Goal: Information Seeking & Learning: Learn about a topic

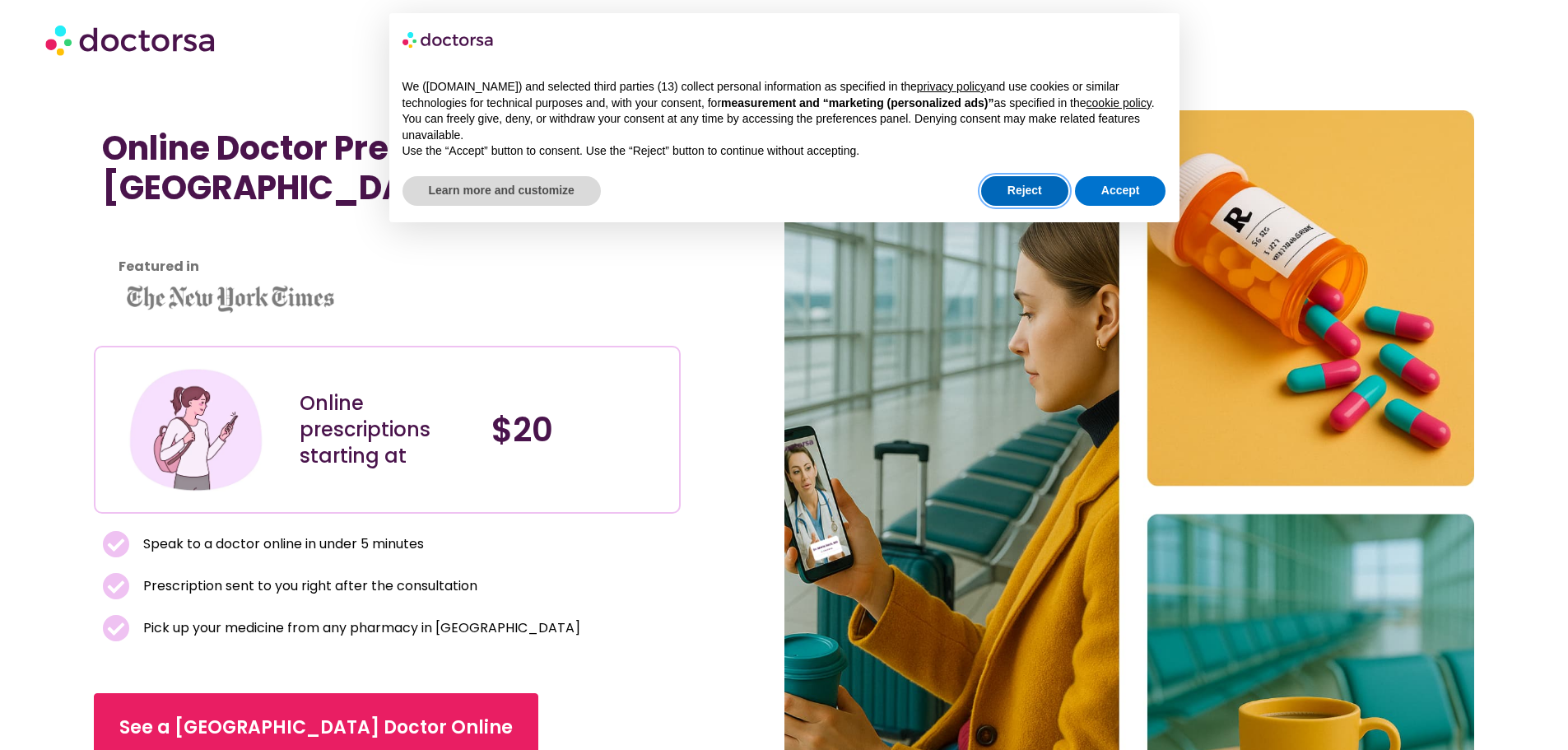
click at [1002, 201] on button "Reject" at bounding box center [1025, 191] width 87 height 30
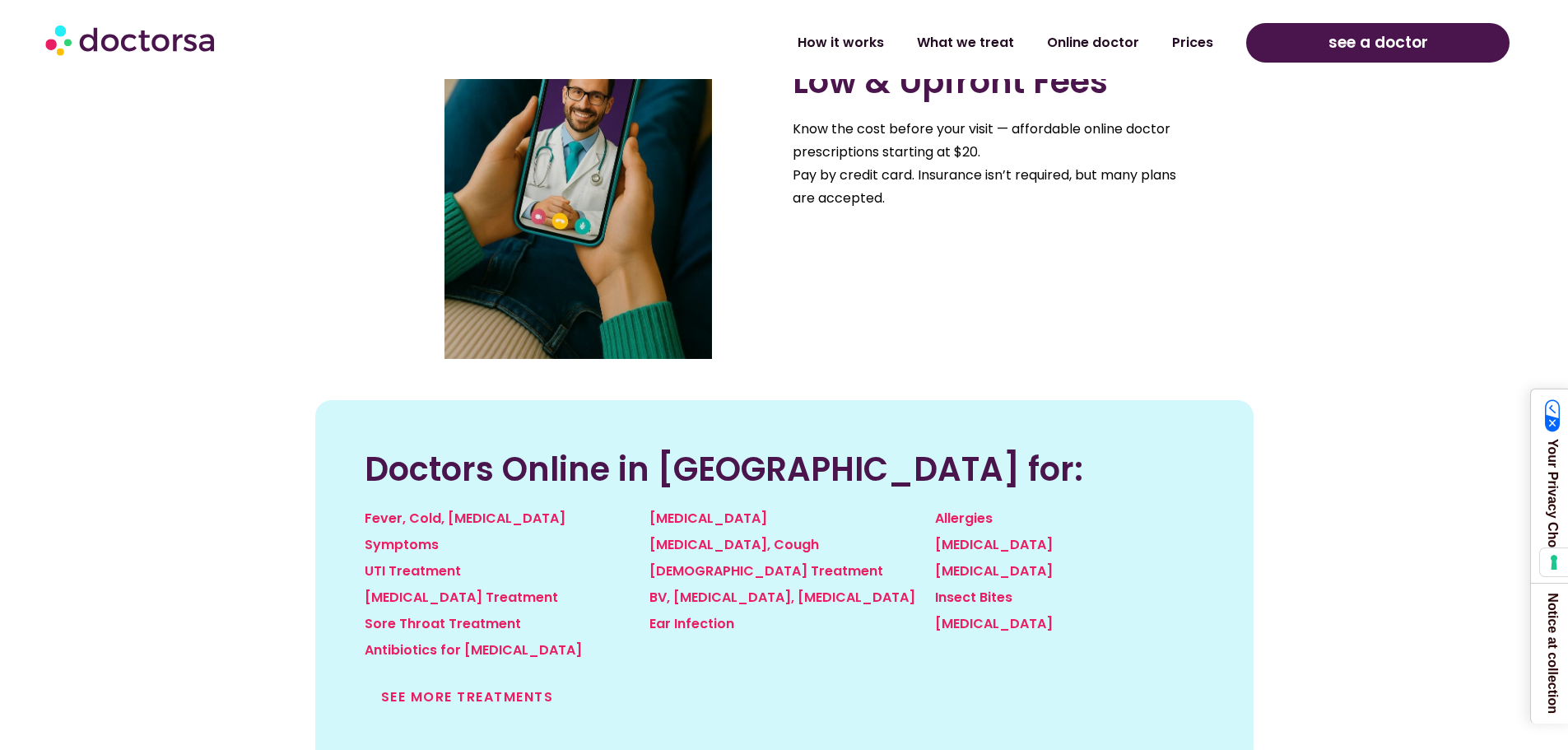
scroll to position [1647, 0]
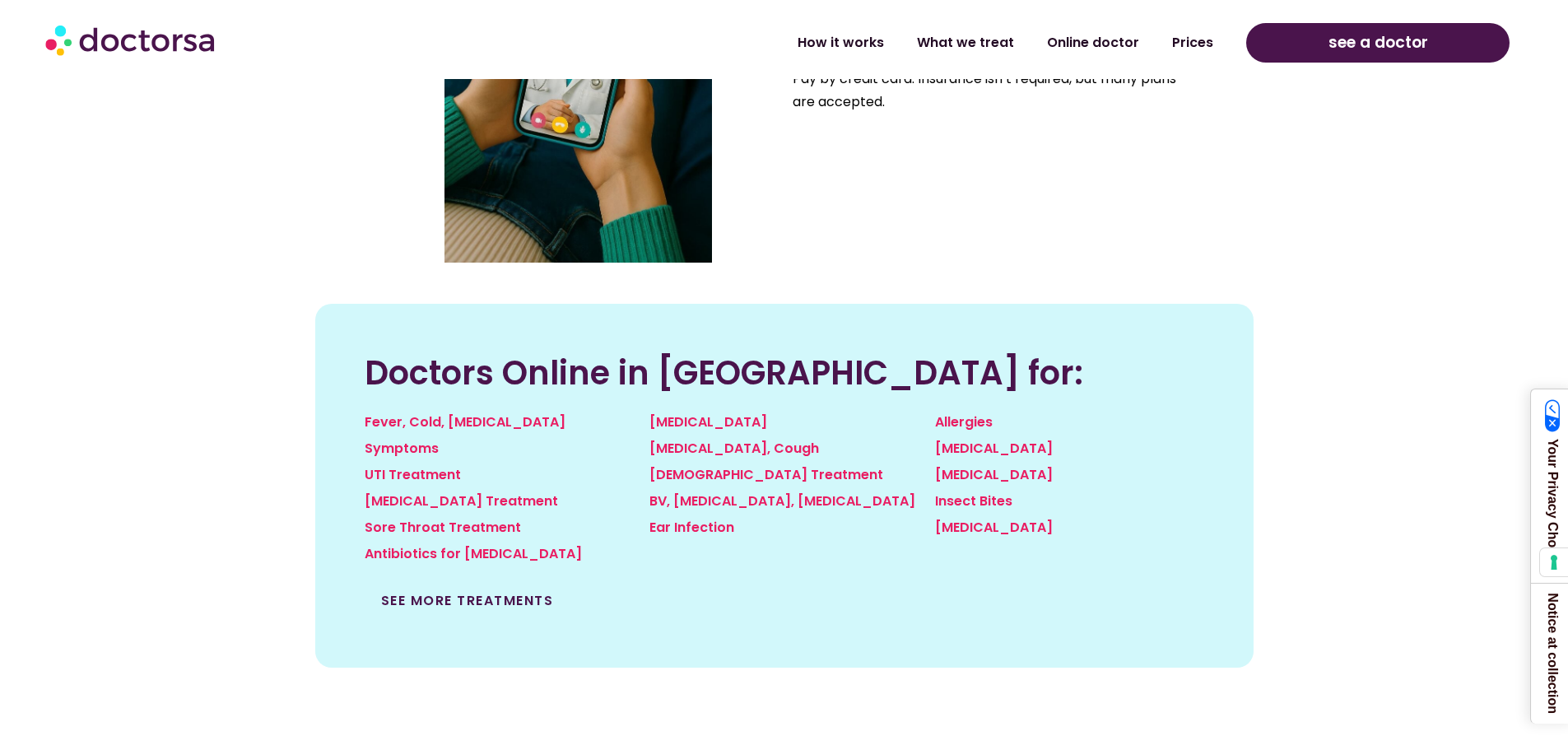
click at [436, 602] on link "See more treatments" at bounding box center [467, 600] width 173 height 19
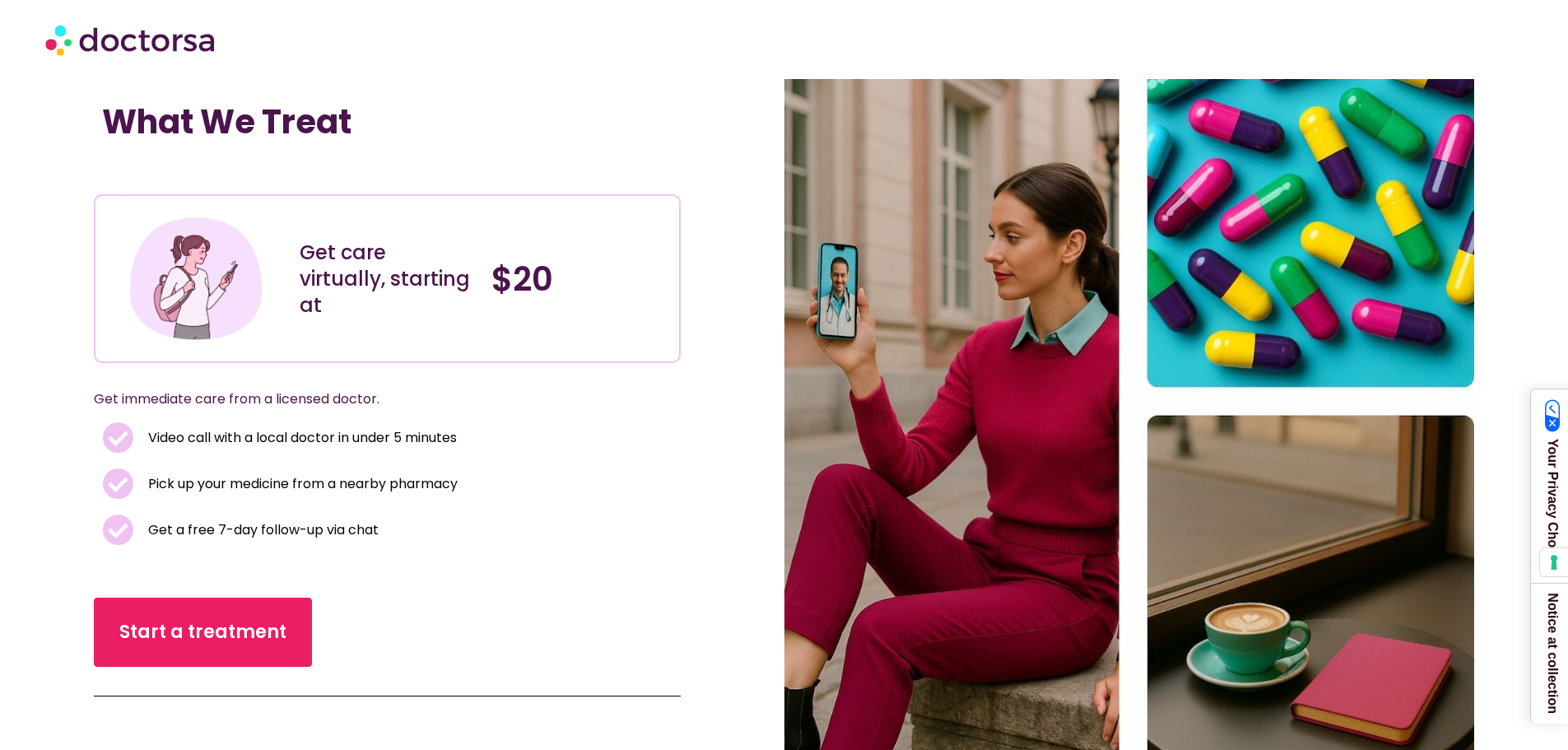
scroll to position [82, 0]
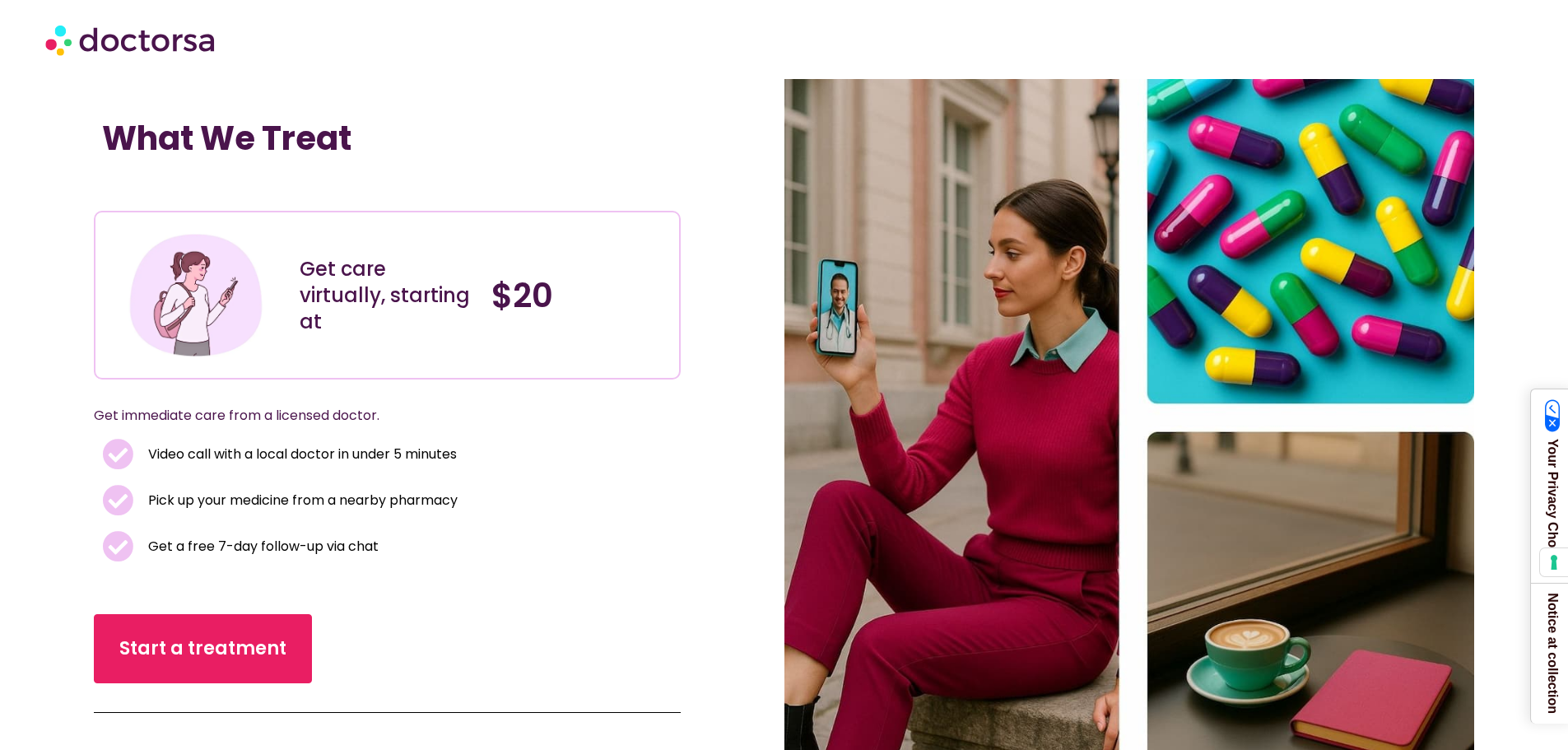
drag, startPoint x: 220, startPoint y: 59, endPoint x: 195, endPoint y: 54, distance: 25.5
click at [195, 54] on div at bounding box center [784, 40] width 1478 height 50
drag, startPoint x: 255, startPoint y: 62, endPoint x: 181, endPoint y: 55, distance: 74.3
click at [181, 55] on div at bounding box center [784, 40] width 1478 height 50
